Goal: Information Seeking & Learning: Check status

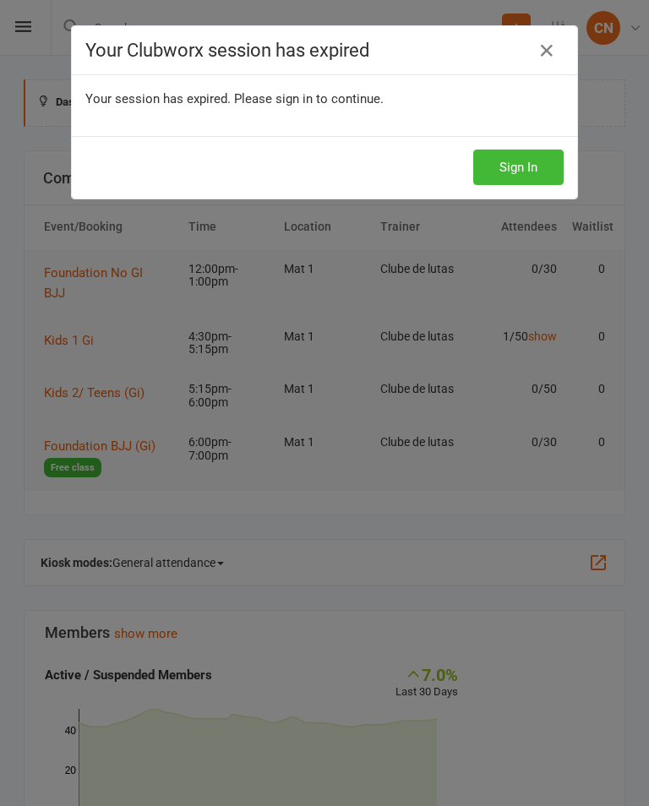
click at [519, 161] on button "Sign In" at bounding box center [518, 167] width 90 height 35
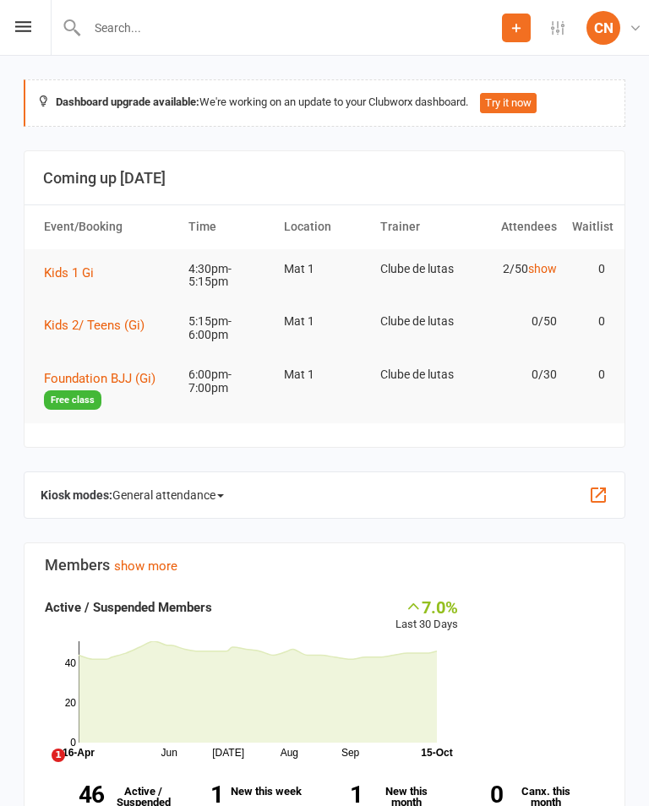
click at [59, 263] on button "Kids 1 Gi" at bounding box center [75, 273] width 62 height 20
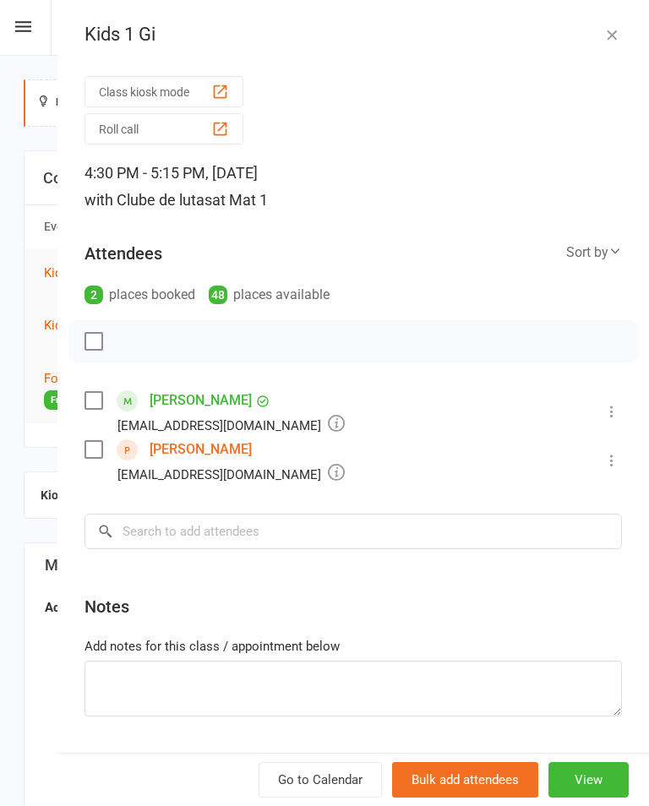
click at [173, 447] on link "[PERSON_NAME]" at bounding box center [201, 449] width 102 height 27
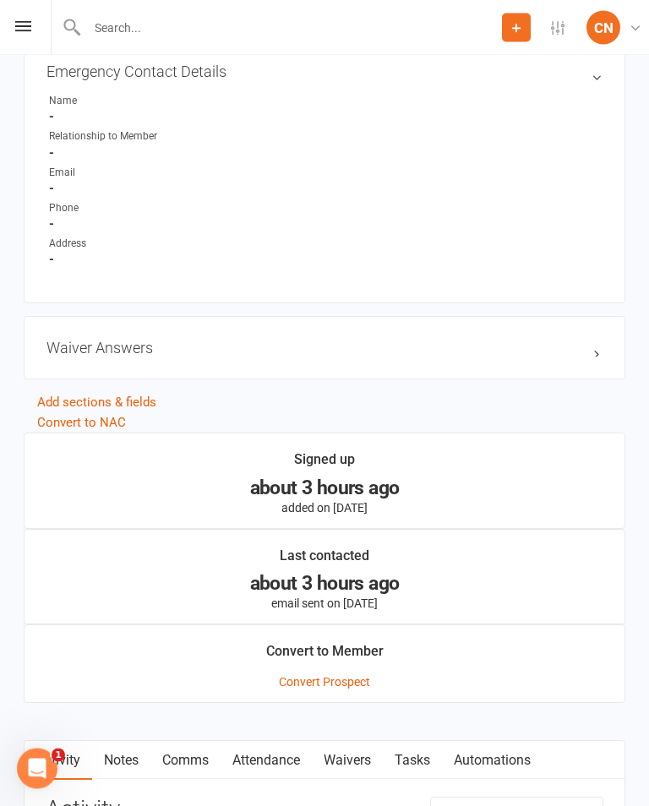
scroll to position [875, 0]
click at [591, 357] on h3 "Waiver Answers edit" at bounding box center [324, 348] width 556 height 18
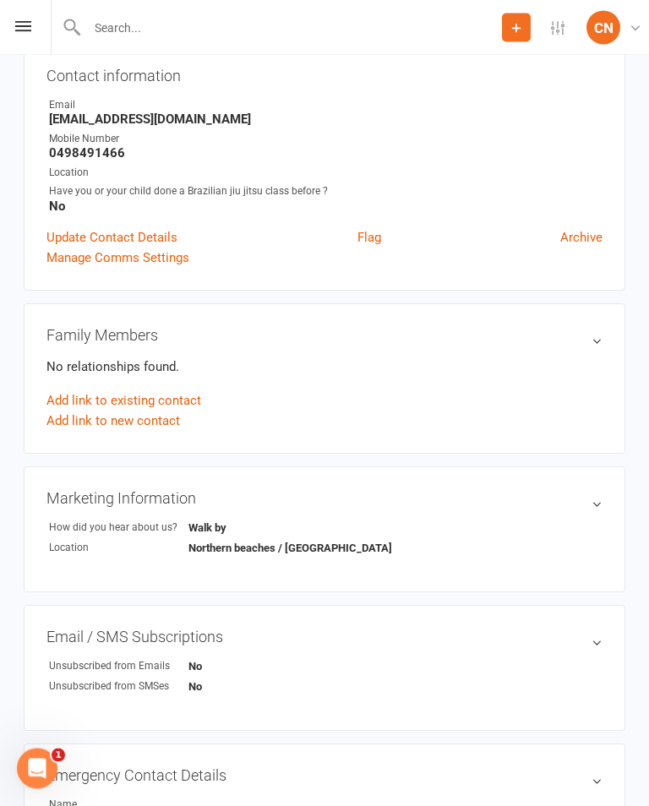
scroll to position [0, 0]
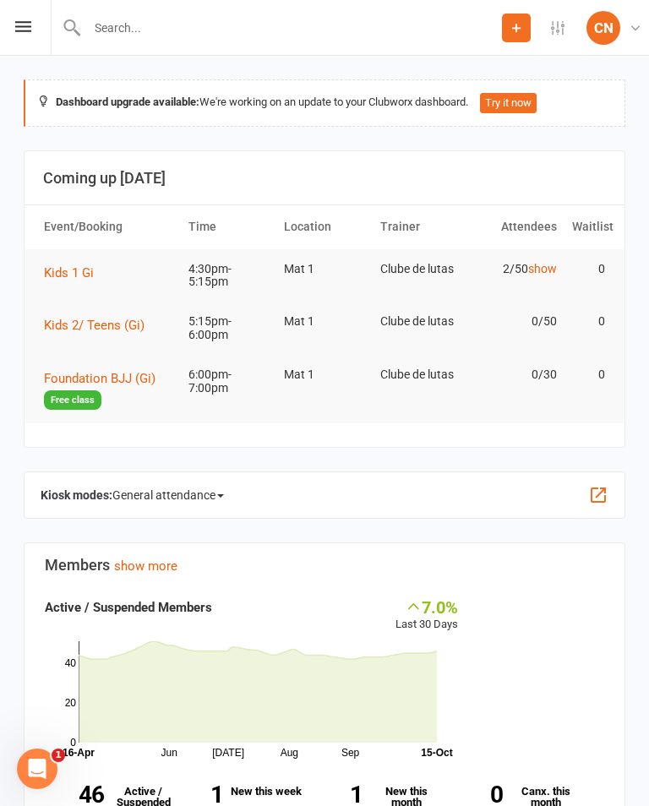
click at [58, 318] on span "Kids 2/ Teens (Gi)" at bounding box center [94, 325] width 101 height 15
click at [142, 378] on span "Foundation BJJ (Gi)" at bounding box center [100, 378] width 112 height 15
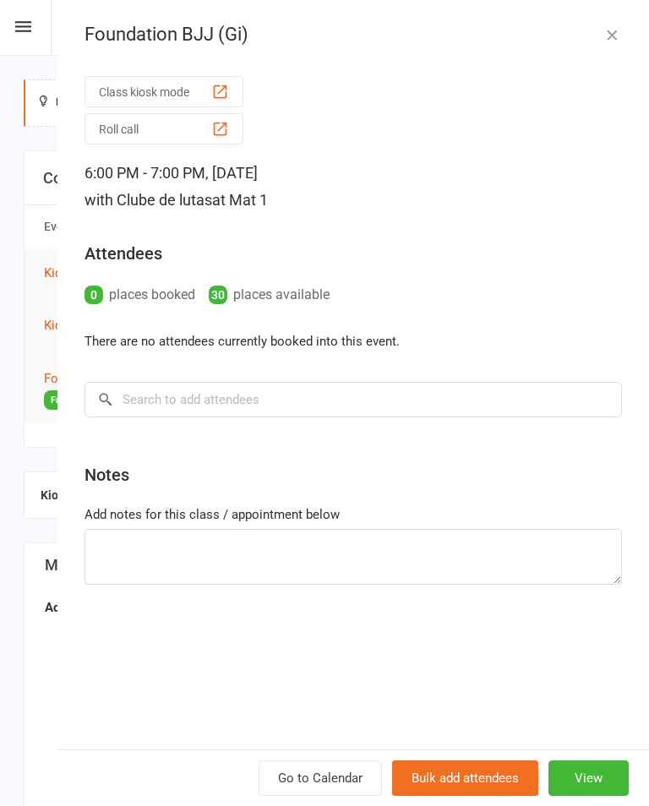
click at [615, 30] on icon "button" at bounding box center [611, 34] width 17 height 17
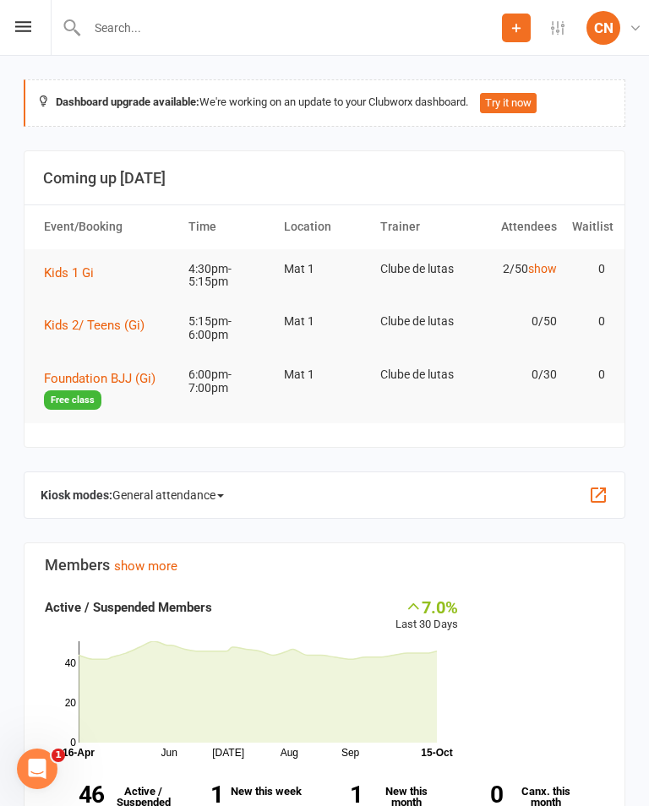
click at [69, 273] on span "Kids 1 Gi" at bounding box center [69, 272] width 50 height 15
click at [16, 27] on icon at bounding box center [23, 26] width 16 height 11
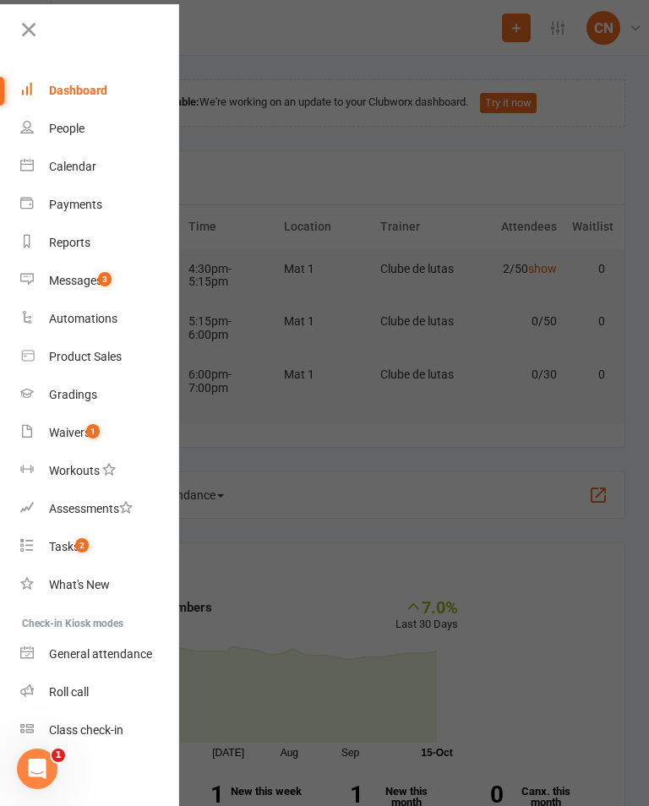
click at [66, 433] on div "Waivers" at bounding box center [69, 433] width 41 height 14
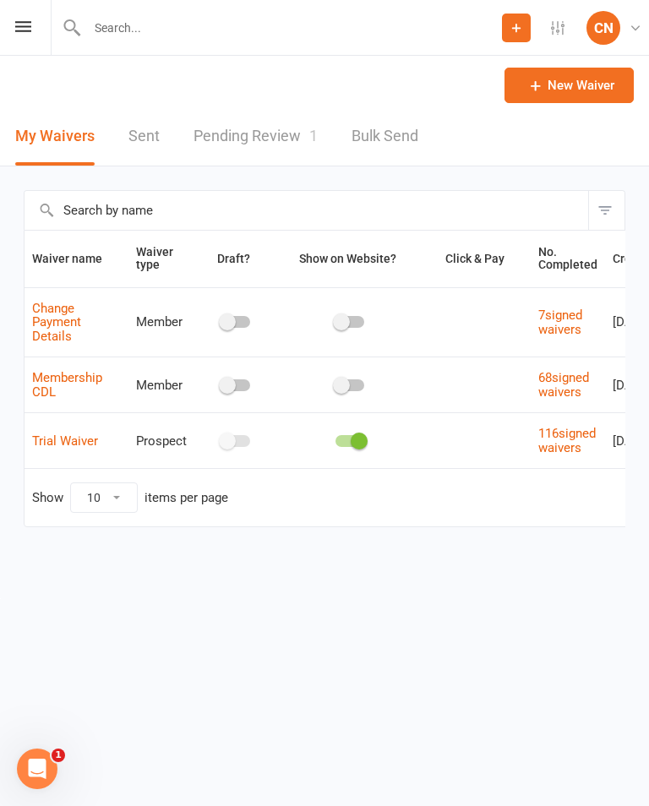
click at [249, 132] on link "Pending Review 1" at bounding box center [255, 136] width 124 height 58
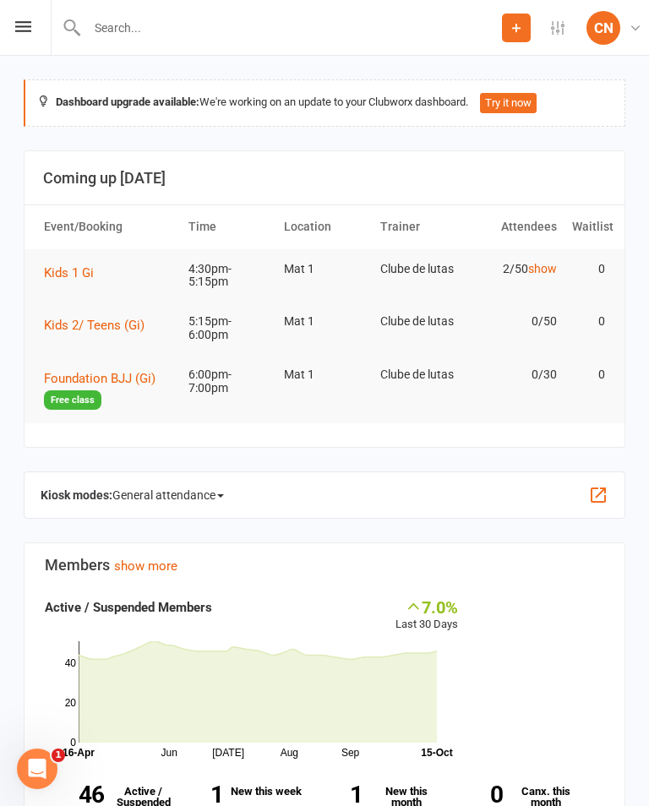
click at [64, 265] on span "Kids 1 Gi" at bounding box center [69, 272] width 50 height 15
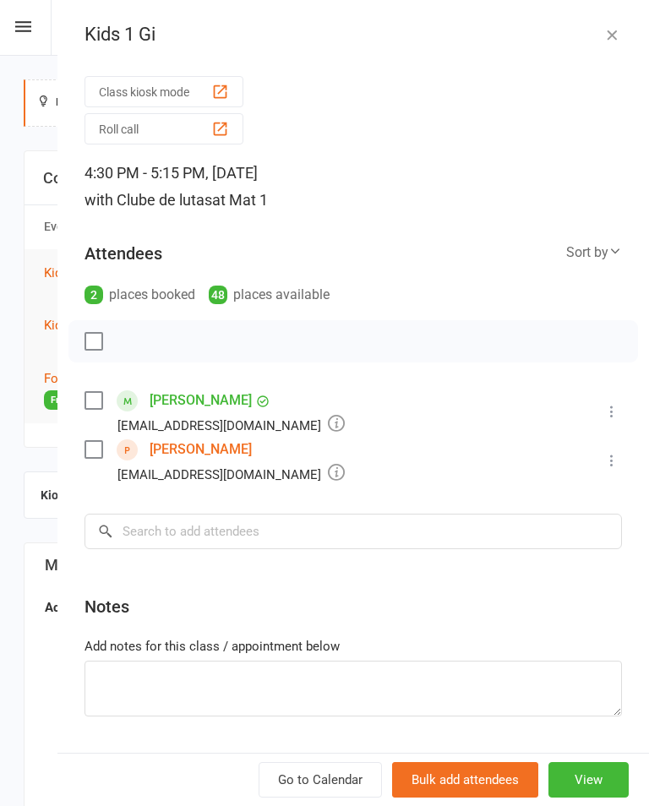
click at [207, 455] on link "[PERSON_NAME]" at bounding box center [201, 449] width 102 height 27
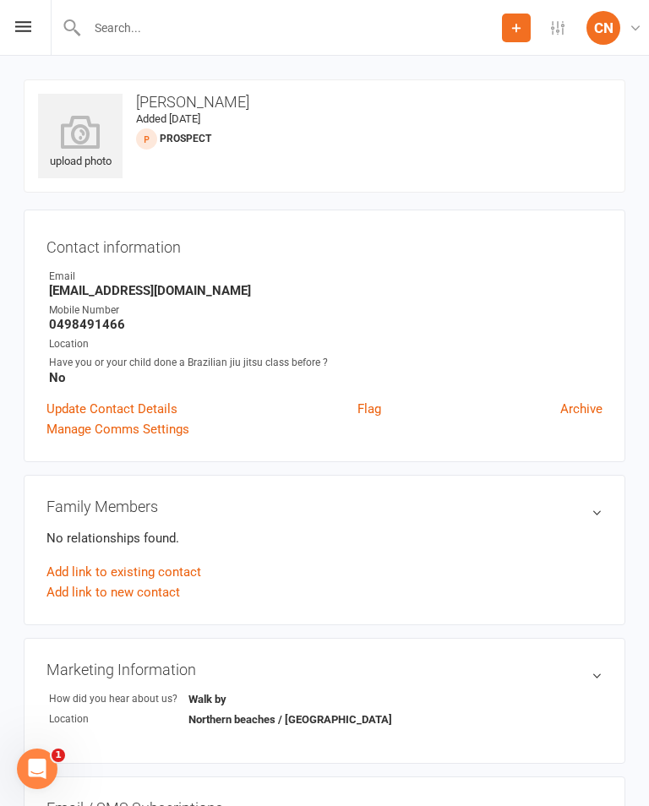
click at [585, 513] on h3 "Family Members" at bounding box center [324, 507] width 556 height 18
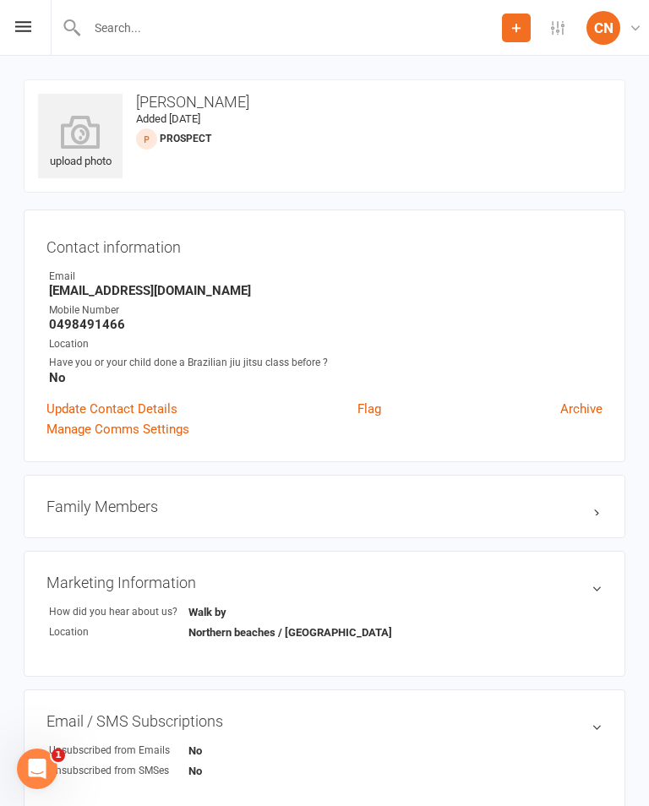
click at [200, 105] on h3 "[PERSON_NAME]" at bounding box center [324, 102] width 573 height 17
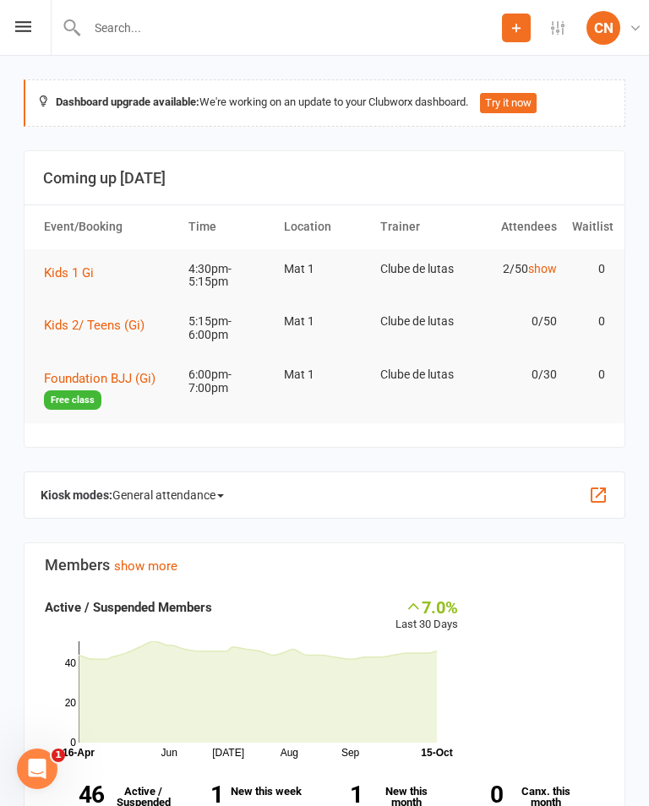
click at [69, 265] on span "Kids 1 Gi" at bounding box center [69, 272] width 50 height 15
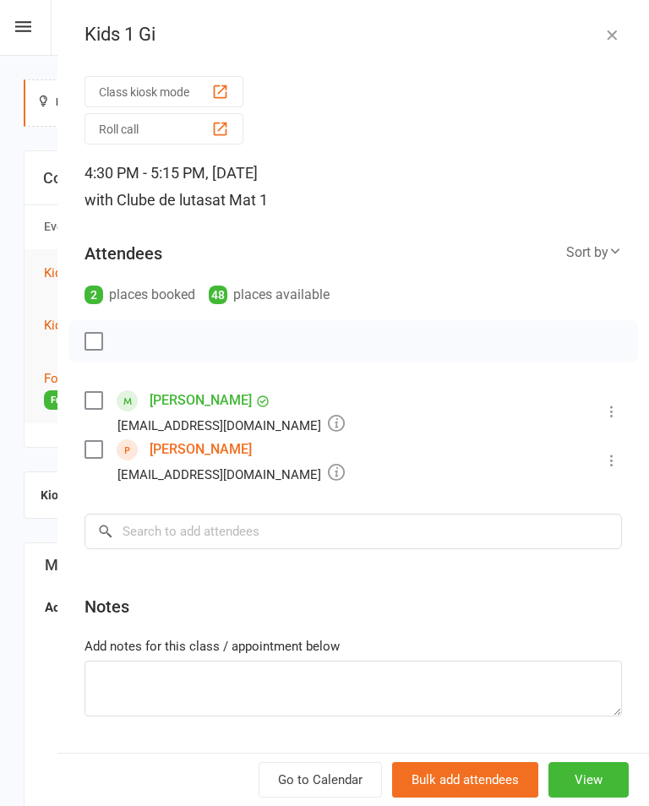
click at [194, 461] on link "[PERSON_NAME]" at bounding box center [201, 449] width 102 height 27
